Goal: Task Accomplishment & Management: Manage account settings

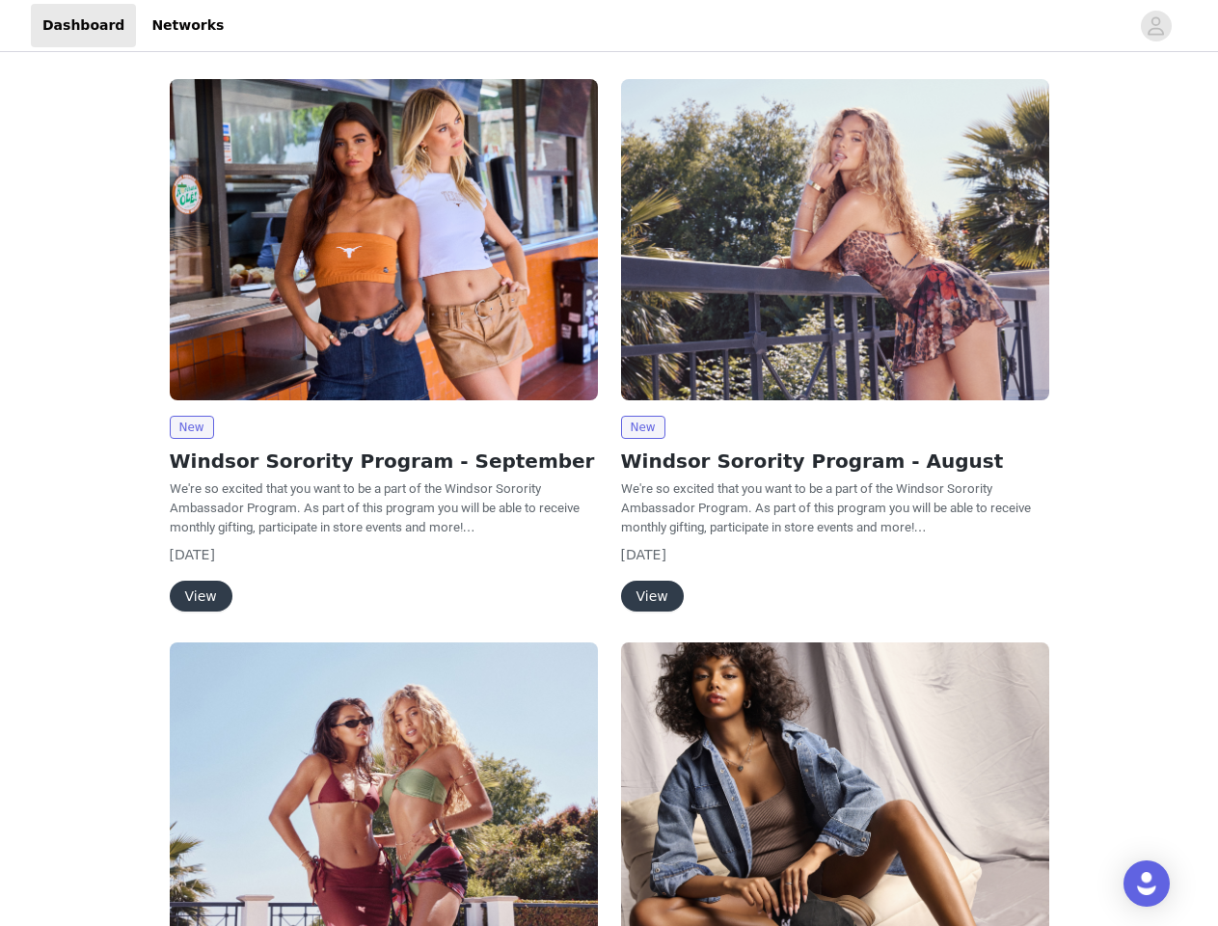
click at [609, 463] on div "New Windsor Sorority Program - August We're so excited that you want to be a pa…" at bounding box center [834, 349] width 451 height 563
click at [608, 26] on div at bounding box center [682, 25] width 894 height 43
click at [1156, 26] on icon "avatar" at bounding box center [1156, 26] width 18 height 31
click at [191, 427] on div "New Windsor Sorority Program - September We're so excited that you want to be a…" at bounding box center [609, 664] width 1218 height 1216
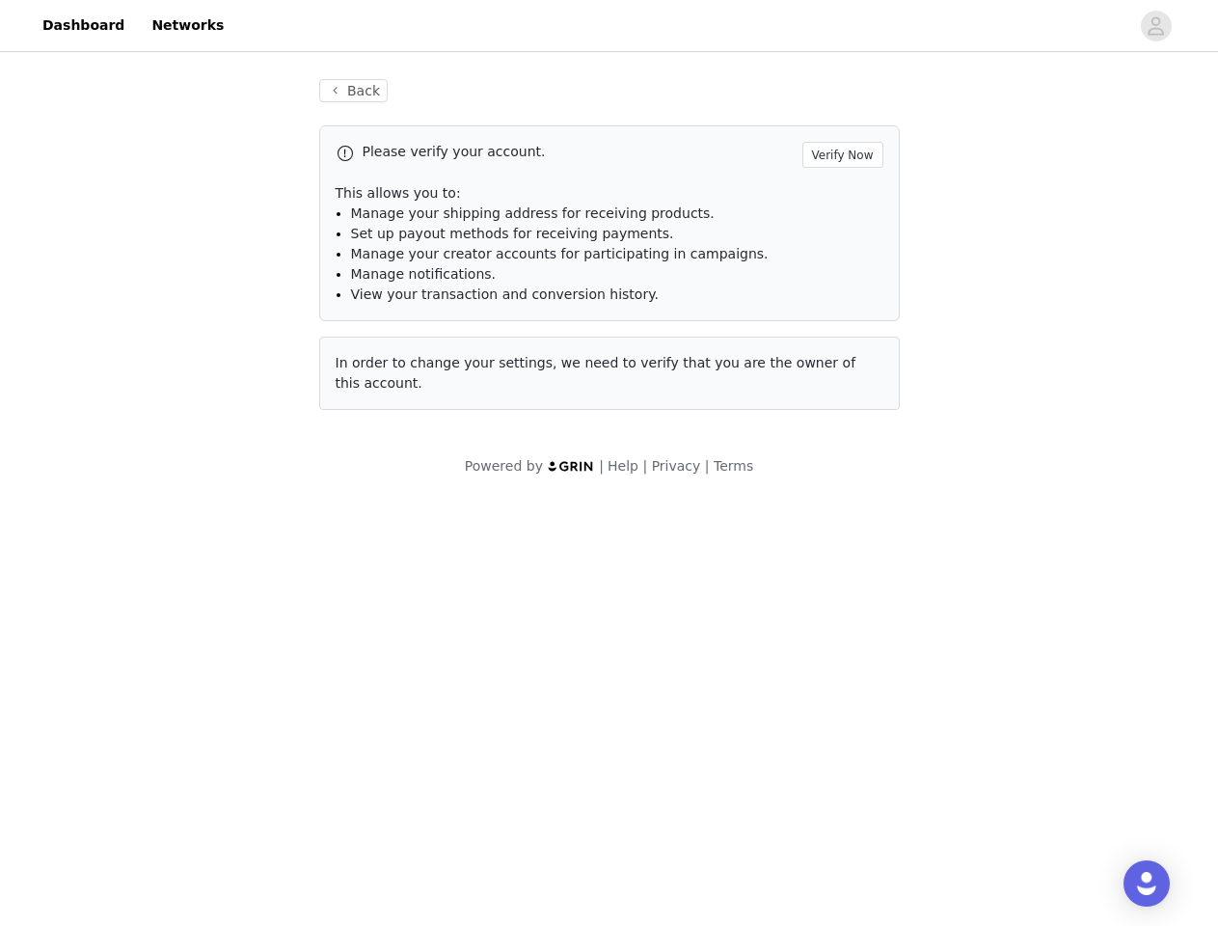
click at [200, 596] on body "Dashboard Networks Back Please verify your account. Verify Now This allows you …" at bounding box center [609, 463] width 1218 height 926
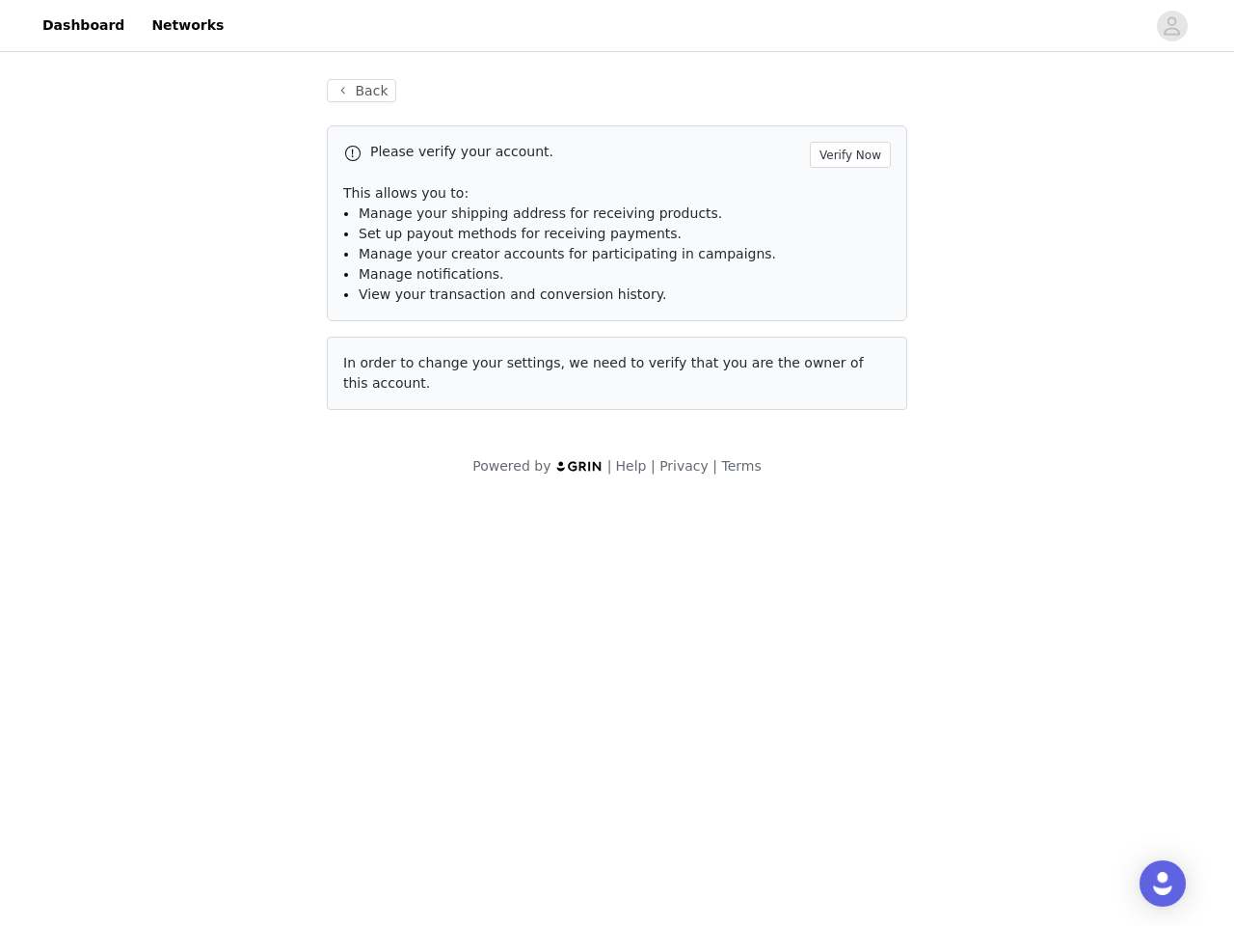
click at [835, 239] on li "Set up payout methods for receiving payments." at bounding box center [625, 234] width 532 height 20
click at [642, 427] on div "Back Please verify your account. Verify Now This allows you to: Manage your shi…" at bounding box center [617, 256] width 627 height 400
click at [651, 596] on body "Dashboard Networks Back Please verify your account. Verify Now This allows you …" at bounding box center [617, 463] width 1234 height 926
click at [384, 784] on body "Dashboard Networks Back Please verify your account. Verify Now This allows you …" at bounding box center [617, 463] width 1234 height 926
